Goal: Task Accomplishment & Management: Use online tool/utility

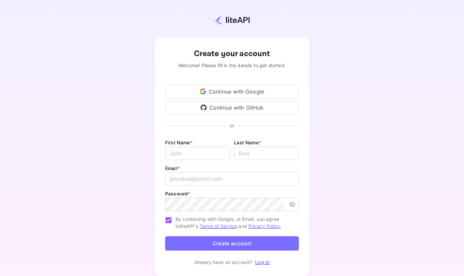
click at [254, 98] on div "Continue with Google Continue with GitHub" at bounding box center [232, 99] width 134 height 29
click at [253, 96] on div "Continue with Google" at bounding box center [232, 91] width 134 height 13
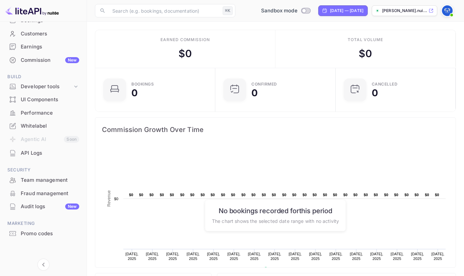
scroll to position [60, 0]
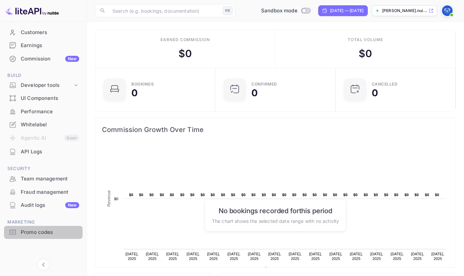
click at [43, 238] on div "Promo codes" at bounding box center [43, 232] width 79 height 13
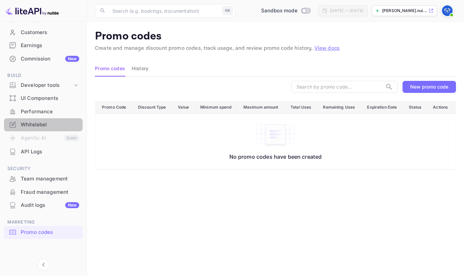
click at [49, 123] on div "Whitelabel" at bounding box center [50, 125] width 59 height 8
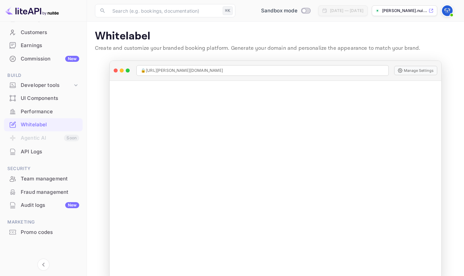
click at [446, 126] on div "🔒 [URL][PERSON_NAME][DOMAIN_NAME] Manage Settings Manage Whitelabel Settings" at bounding box center [275, 171] width 343 height 221
click at [326, 54] on div "Whitelabel Create and customize your branded booking platform. Generate your do…" at bounding box center [275, 42] width 361 height 25
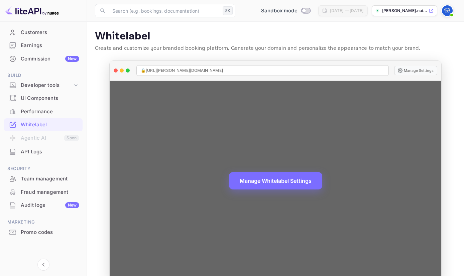
click at [400, 69] on icon at bounding box center [400, 70] width 5 height 5
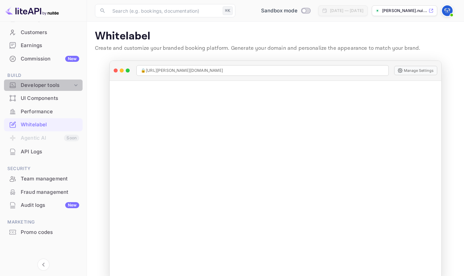
click at [51, 87] on div "Developer tools" at bounding box center [47, 86] width 52 height 8
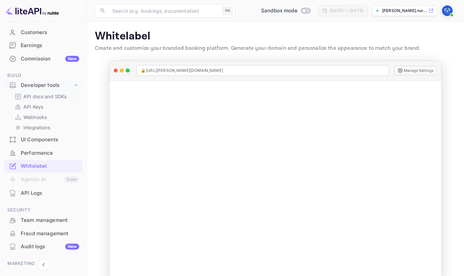
click at [49, 96] on p "API docs and SDKs" at bounding box center [44, 96] width 43 height 7
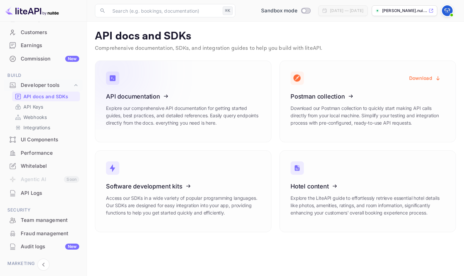
click at [159, 96] on icon at bounding box center [147, 95] width 104 height 69
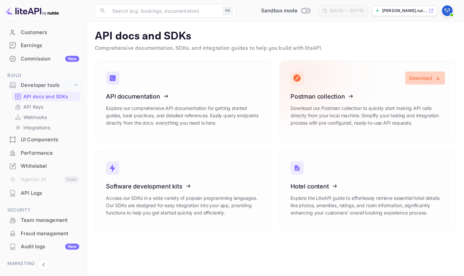
click at [428, 78] on button "Download" at bounding box center [425, 78] width 40 height 13
